Goal: Information Seeking & Learning: Learn about a topic

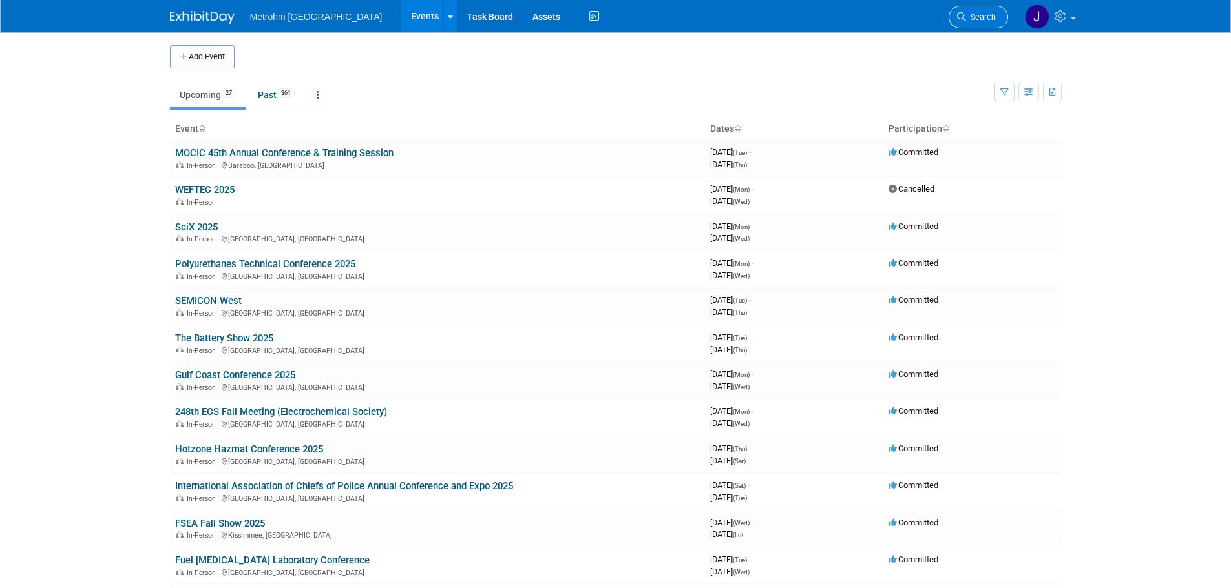
click at [962, 16] on icon at bounding box center [961, 16] width 9 height 9
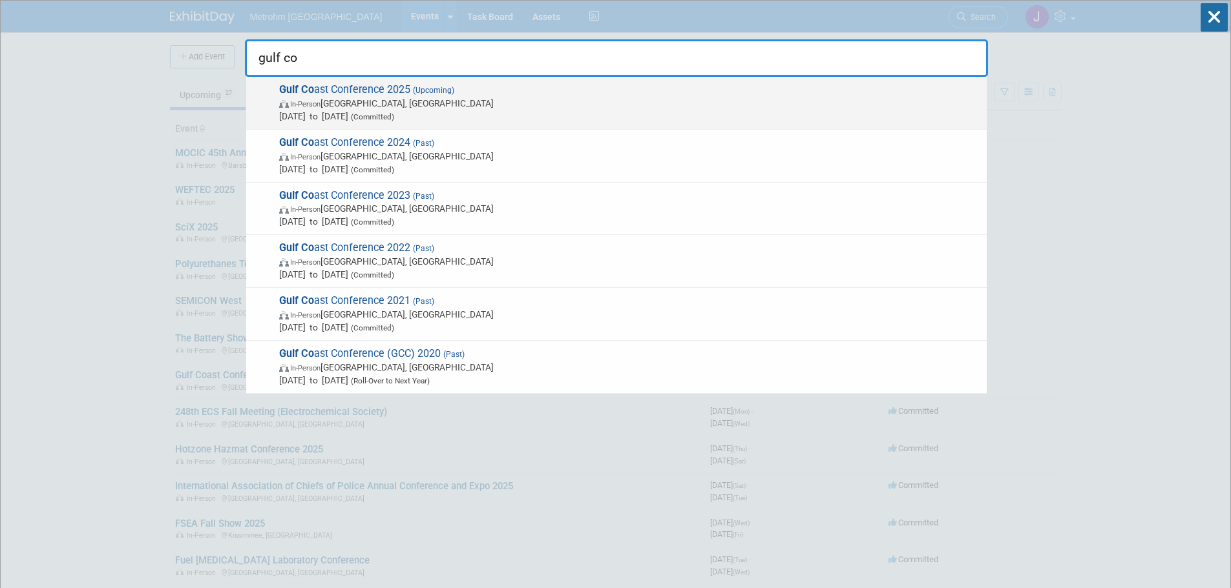
type input "gulf co"
click at [648, 85] on span "Gulf Co ast Conference 2025 (Upcoming) In-Person [GEOGRAPHIC_DATA], [GEOGRAPHIC…" at bounding box center [627, 102] width 705 height 39
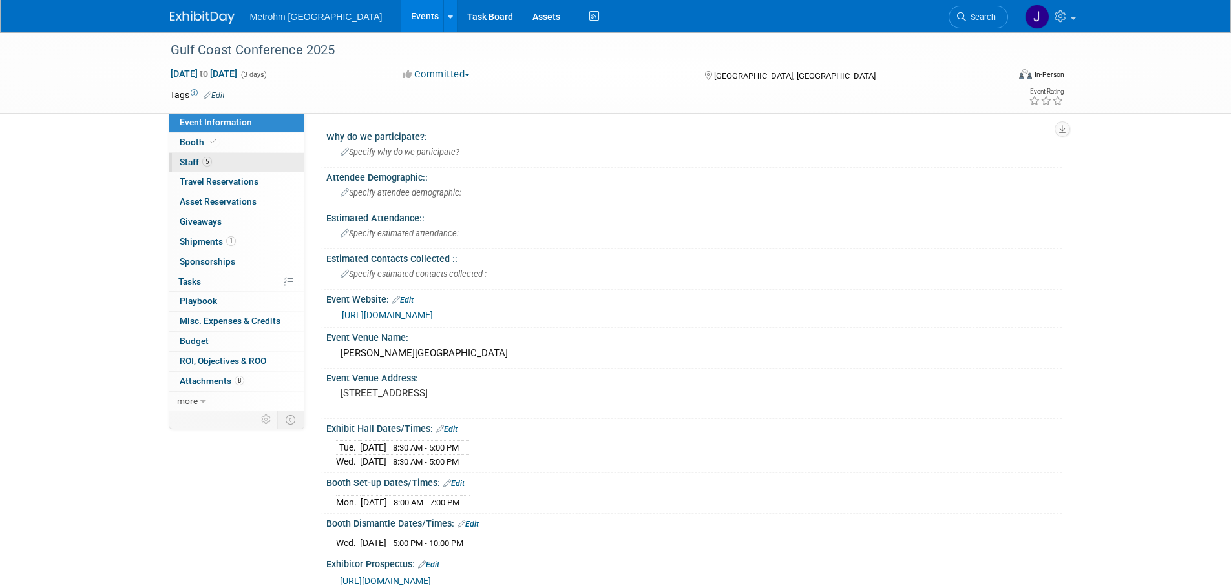
click at [217, 163] on link "5 Staff 5" at bounding box center [236, 162] width 134 height 19
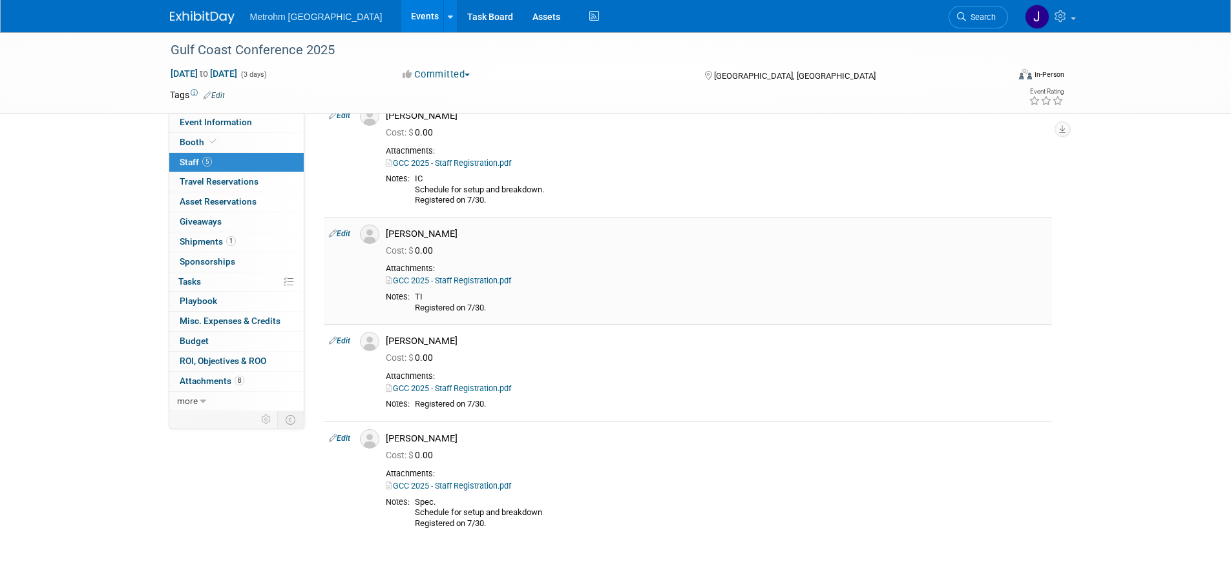
scroll to position [258, 0]
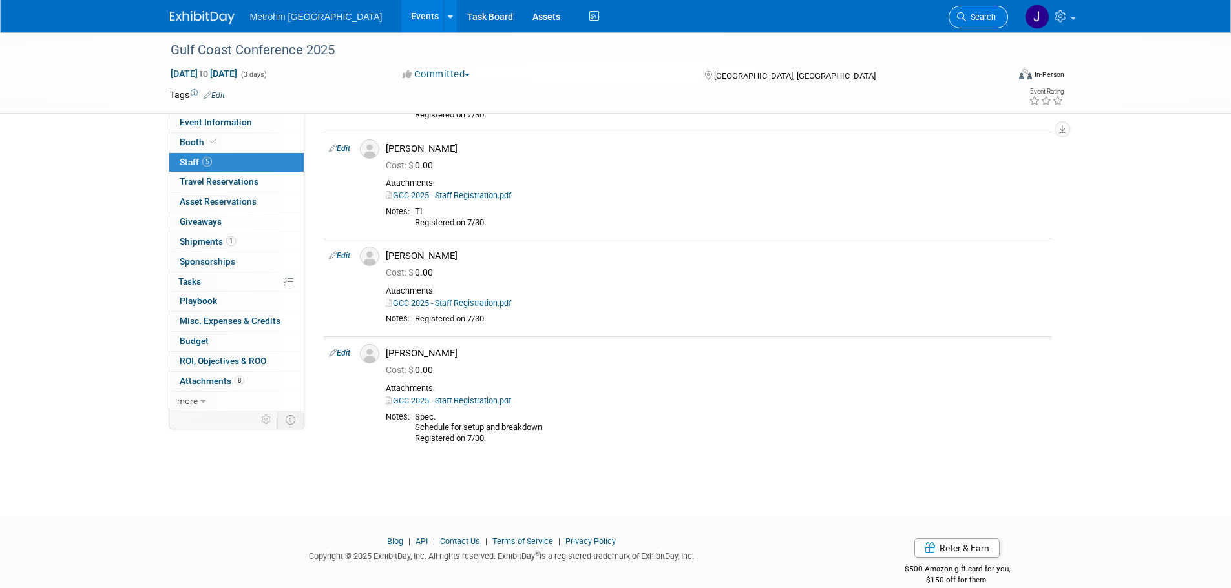
click at [966, 14] on span "Search" at bounding box center [981, 17] width 30 height 10
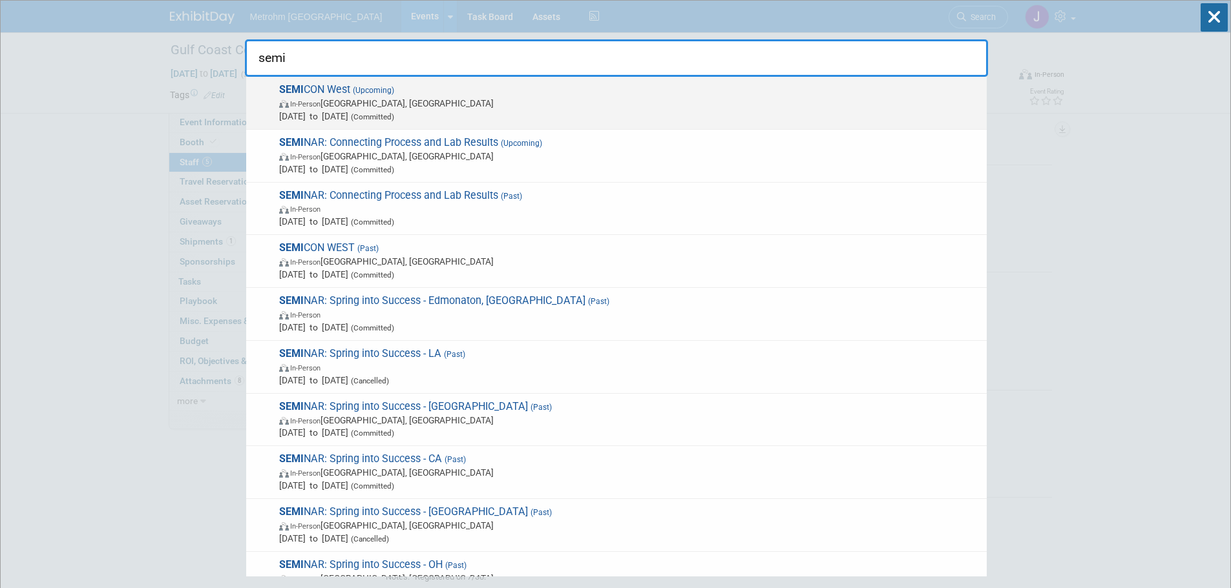
type input "semi"
click at [514, 103] on span "In-Person Phoenix, AZ" at bounding box center [629, 103] width 701 height 13
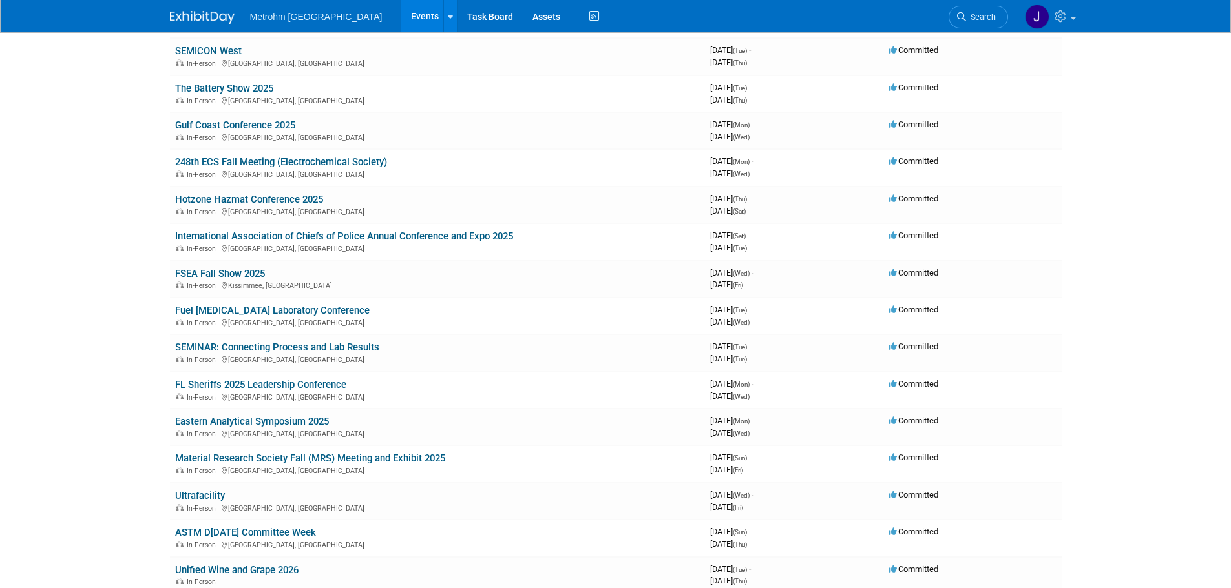
scroll to position [258, 0]
